Goal: Task Accomplishment & Management: Manage account settings

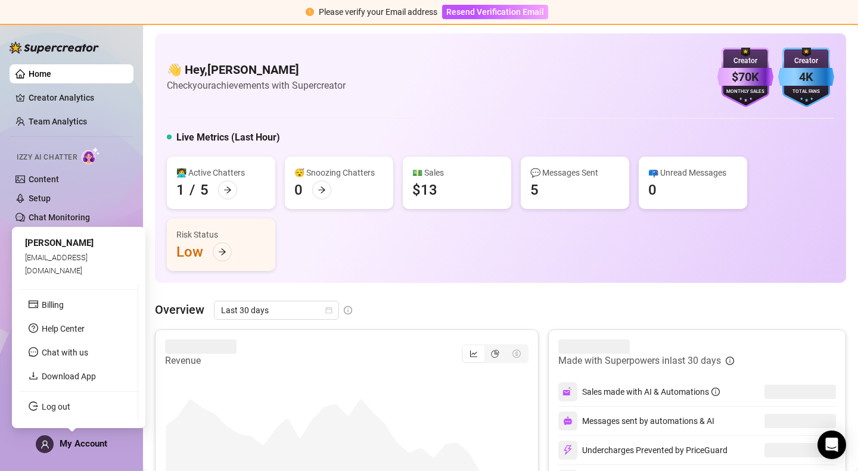
click at [83, 445] on span "My Account" at bounding box center [84, 443] width 48 height 11
click at [60, 404] on link "Log out" at bounding box center [56, 407] width 29 height 10
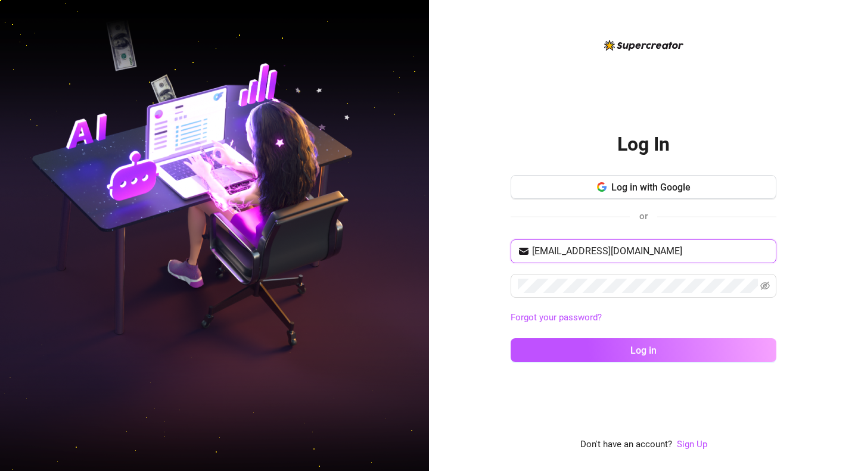
click at [672, 252] on input "[EMAIL_ADDRESS][DOMAIN_NAME]" at bounding box center [650, 251] width 237 height 14
type input "[EMAIL_ADDRESS][DOMAIN_NAME]"
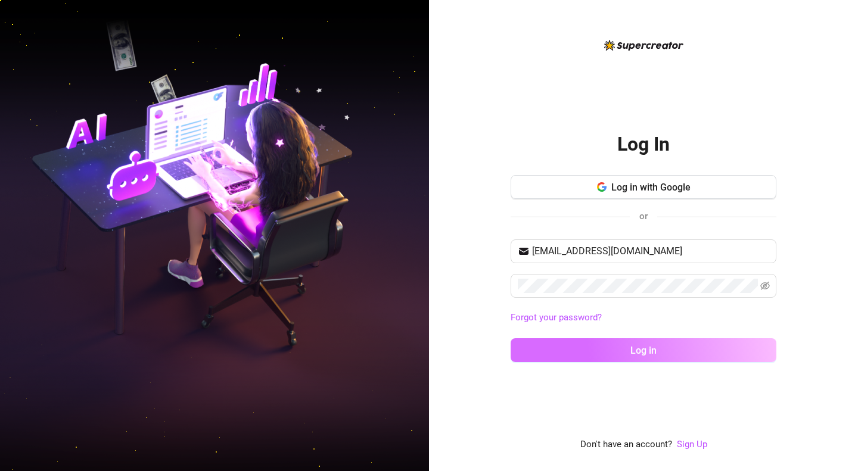
click at [628, 345] on button "Log in" at bounding box center [643, 350] width 266 height 24
